Goal: Find specific page/section: Find specific page/section

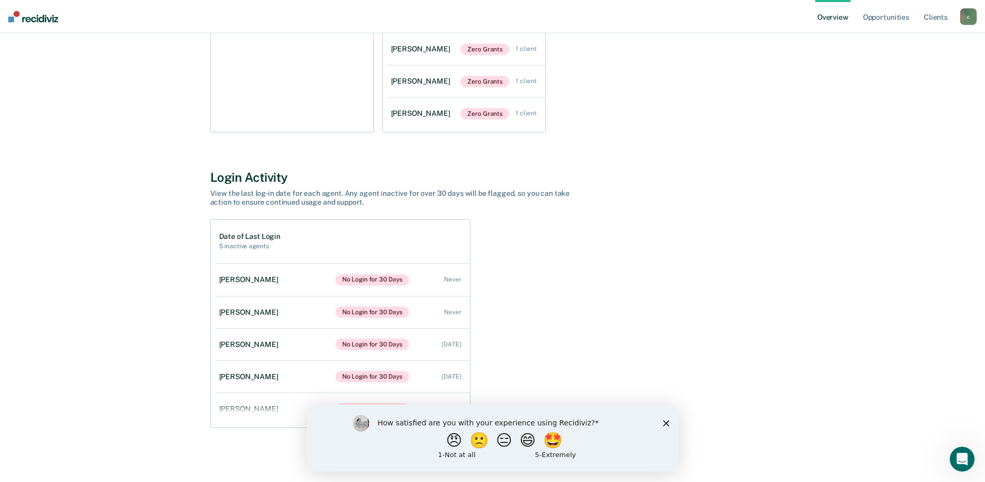
click at [694, 287] on div "Date of Last Login 5 inactive agents [PERSON_NAME] No Login for 30 Days Never […" at bounding box center [492, 323] width 565 height 209
drag, startPoint x: 666, startPoint y: 424, endPoint x: 981, endPoint y: 788, distance: 481.4
click at [666, 424] on icon "Close survey" at bounding box center [665, 422] width 6 height 6
